Goal: Check status: Check status

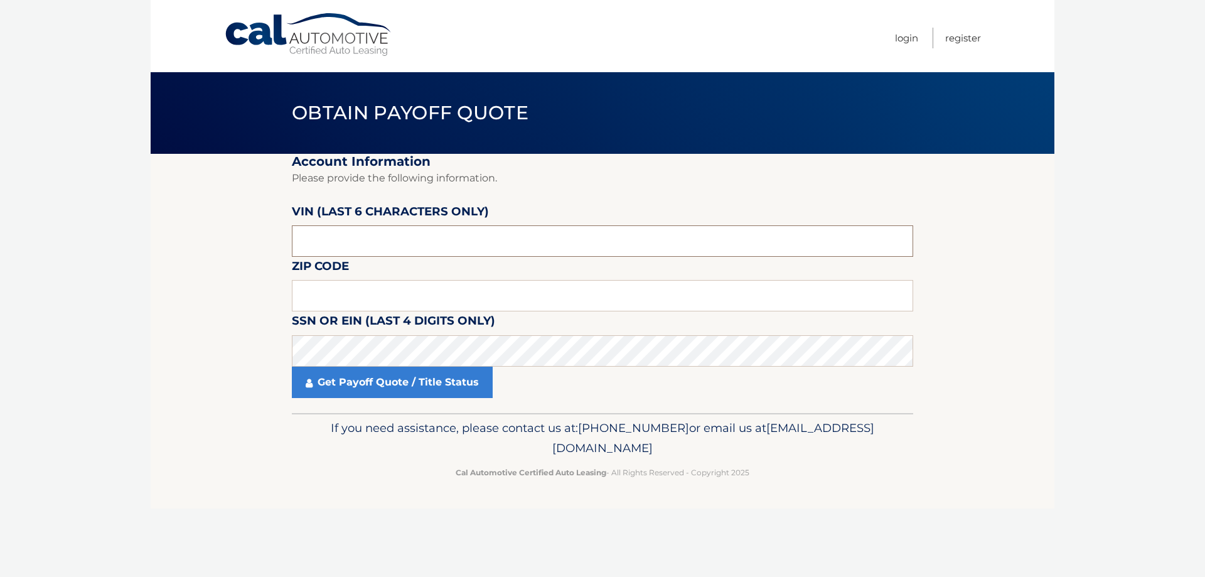
click at [404, 238] on input "text" at bounding box center [602, 240] width 621 height 31
paste input "222769"
type input "222769"
click at [332, 506] on footer "If you need assistance, please contact us at: 609-807-3200 or email us at Custo…" at bounding box center [603, 460] width 904 height 95
click at [338, 383] on link "Get Payoff Quote / Title Status" at bounding box center [392, 382] width 201 height 31
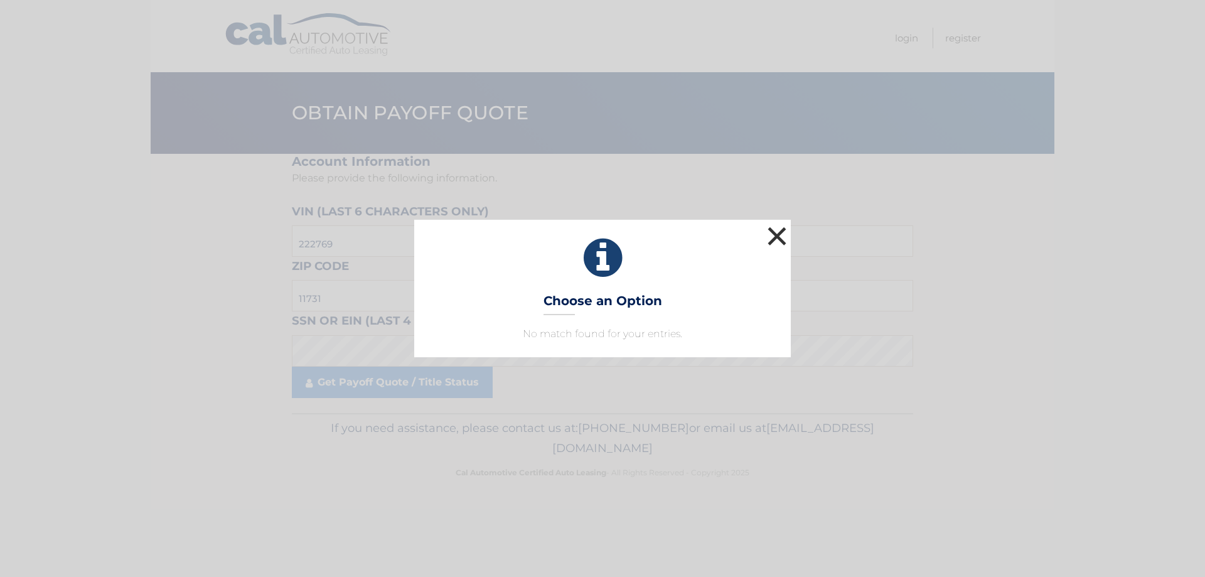
click at [776, 239] on button "×" at bounding box center [776, 235] width 25 height 25
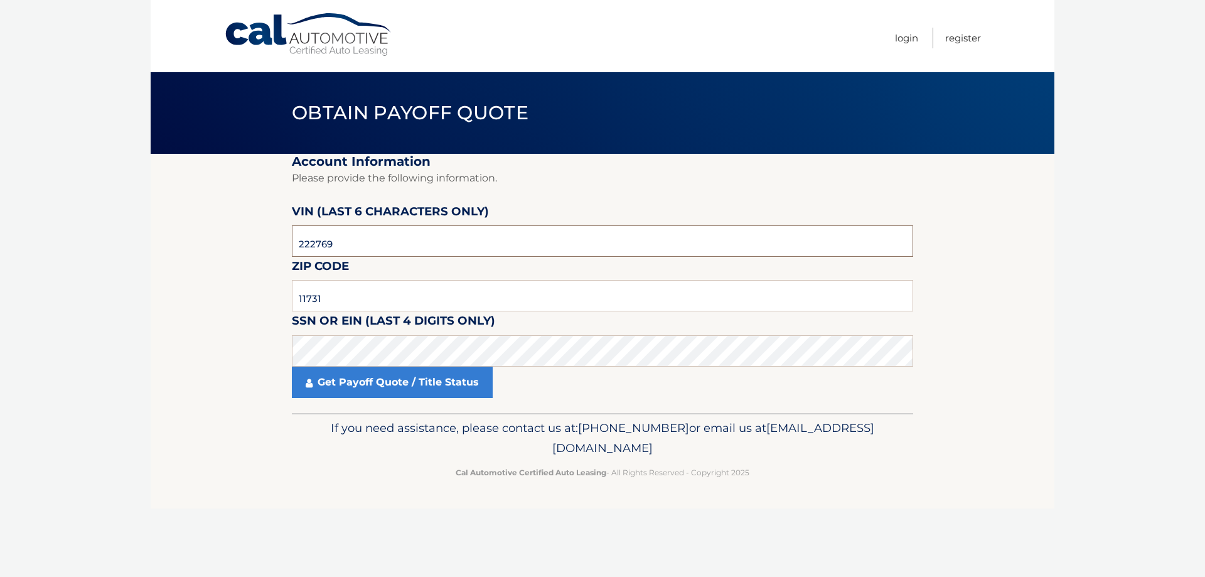
drag, startPoint x: 329, startPoint y: 246, endPoint x: 267, endPoint y: 253, distance: 62.5
click at [270, 253] on section "Account Information Please provide the following information. VIN (last 6 chara…" at bounding box center [603, 283] width 904 height 259
click at [374, 538] on div "Cal Automotive Menu Login Register Obtain Payoff Quote ×" at bounding box center [603, 288] width 904 height 577
drag, startPoint x: 321, startPoint y: 292, endPoint x: 270, endPoint y: 302, distance: 51.8
click at [270, 302] on section "Account Information Please provide the following information. VIN (last 6 chara…" at bounding box center [603, 283] width 904 height 259
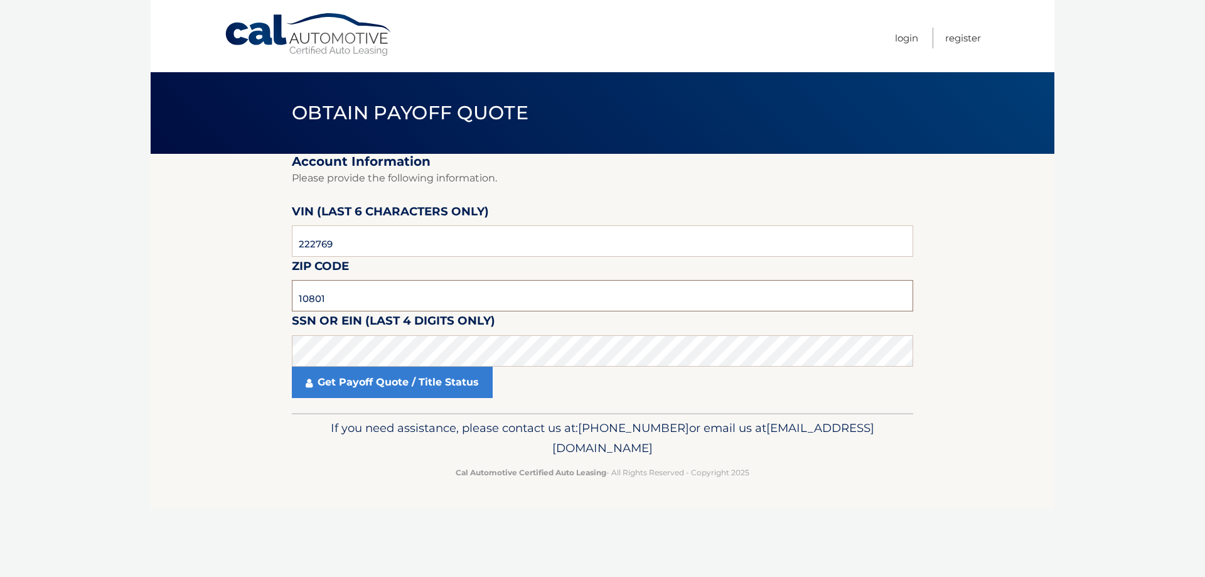
type input "10801"
click at [215, 329] on section "Account Information Please provide the following information. VIN (last 6 chara…" at bounding box center [603, 283] width 904 height 259
click at [359, 382] on link "Get Payoff Quote / Title Status" at bounding box center [392, 382] width 201 height 31
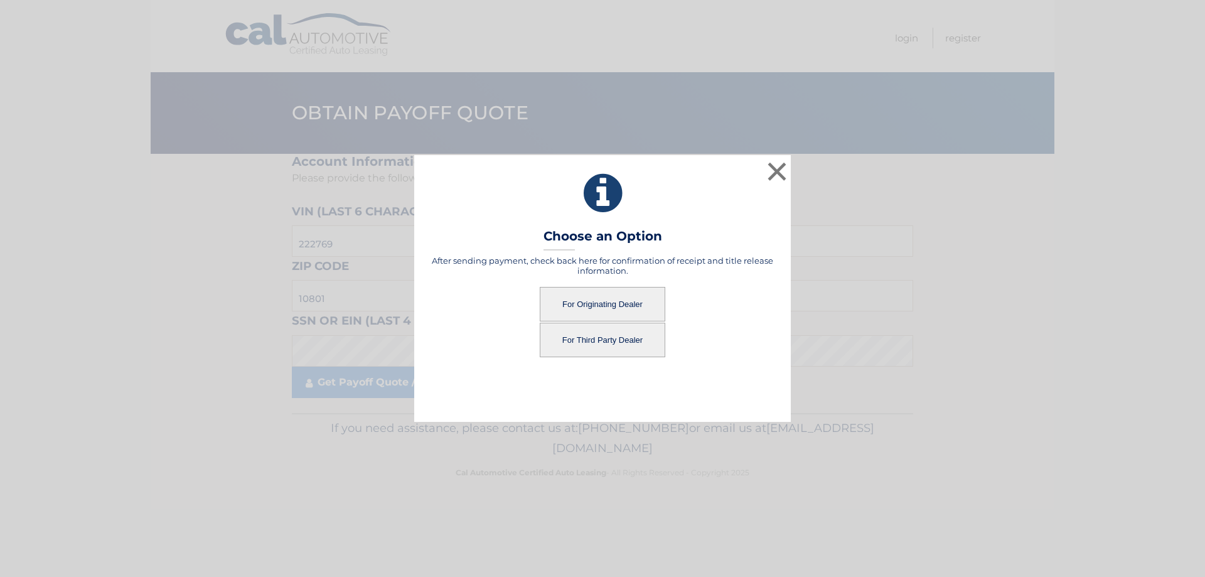
click at [639, 302] on button "For Originating Dealer" at bounding box center [603, 304] width 126 height 35
click at [619, 299] on button "For Originating Dealer" at bounding box center [603, 304] width 126 height 35
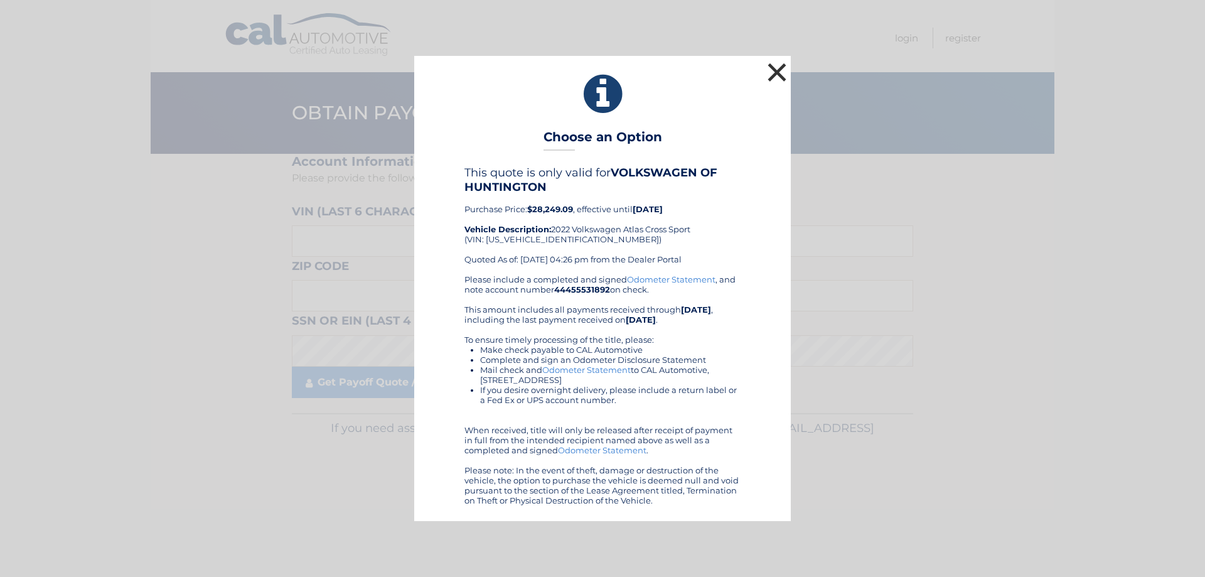
click at [772, 72] on button "×" at bounding box center [776, 72] width 25 height 25
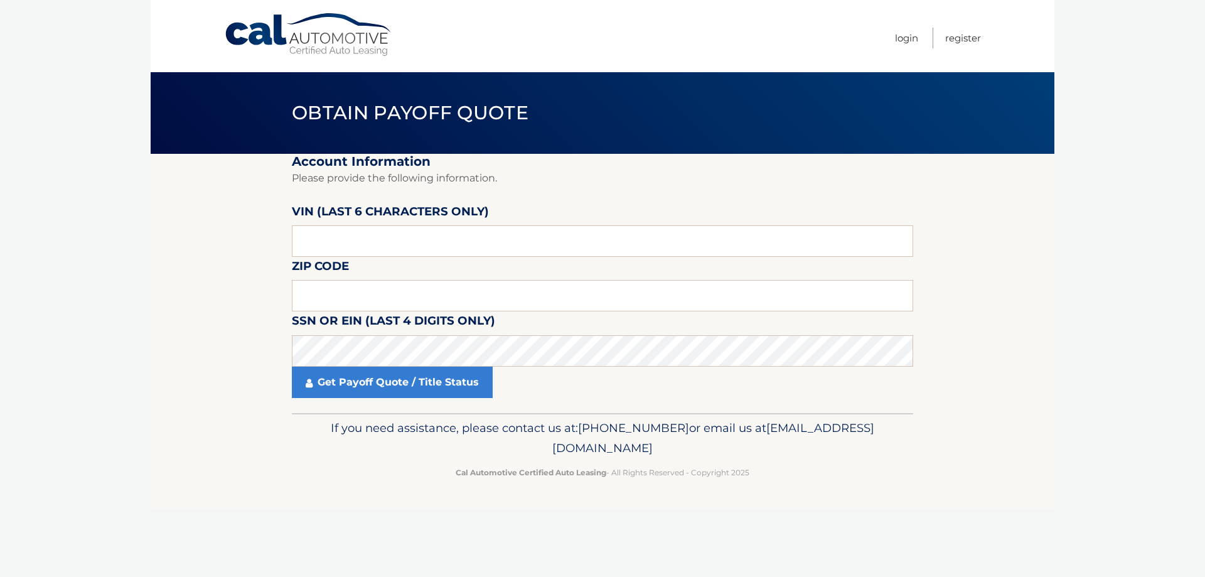
click at [1102, 372] on body "Cal Automotive Menu Login Register Obtain Payoff Quote" at bounding box center [602, 288] width 1205 height 577
